Goal: Transaction & Acquisition: Purchase product/service

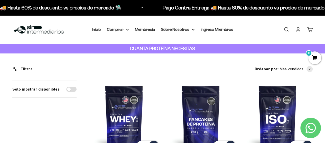
click at [187, 48] on strong "CUANTA PROTEÍNA NECESITAS" at bounding box center [162, 48] width 65 height 5
click at [42, 70] on div "Filtros" at bounding box center [44, 69] width 64 height 7
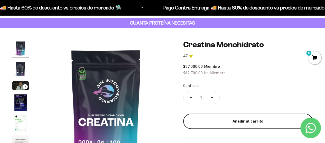
click at [244, 122] on div "Añadir al carrito" at bounding box center [247, 121] width 109 height 7
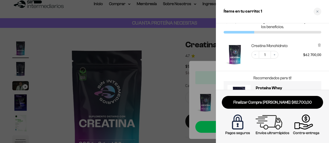
scroll to position [40, 0]
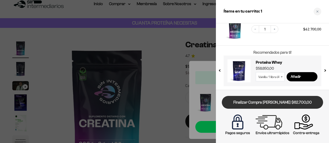
click at [276, 99] on link "Finalizar Compra Segura $62.700,00" at bounding box center [272, 102] width 101 height 13
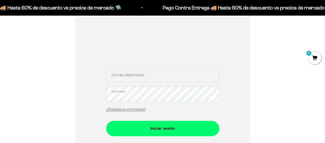
scroll to position [77, 0]
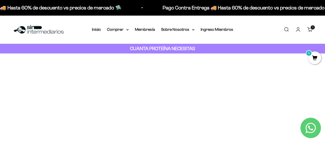
click at [311, 59] on span "1" at bounding box center [314, 58] width 13 height 13
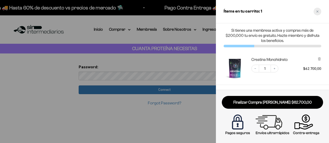
click at [316, 12] on icon "Close cart" at bounding box center [317, 11] width 3 height 3
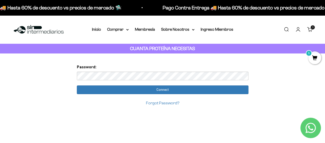
click at [314, 55] on span "1" at bounding box center [314, 58] width 13 height 13
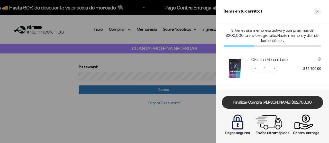
click at [264, 99] on link "Finalizar Compra Segura $62.700,00" at bounding box center [272, 102] width 101 height 13
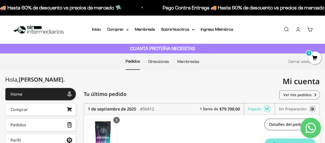
click at [298, 31] on link "Cuenta" at bounding box center [298, 30] width 6 height 6
click at [297, 31] on link "Cuenta" at bounding box center [298, 30] width 6 height 6
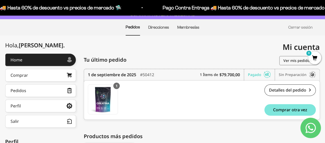
scroll to position [26, 0]
